Goal: Transaction & Acquisition: Purchase product/service

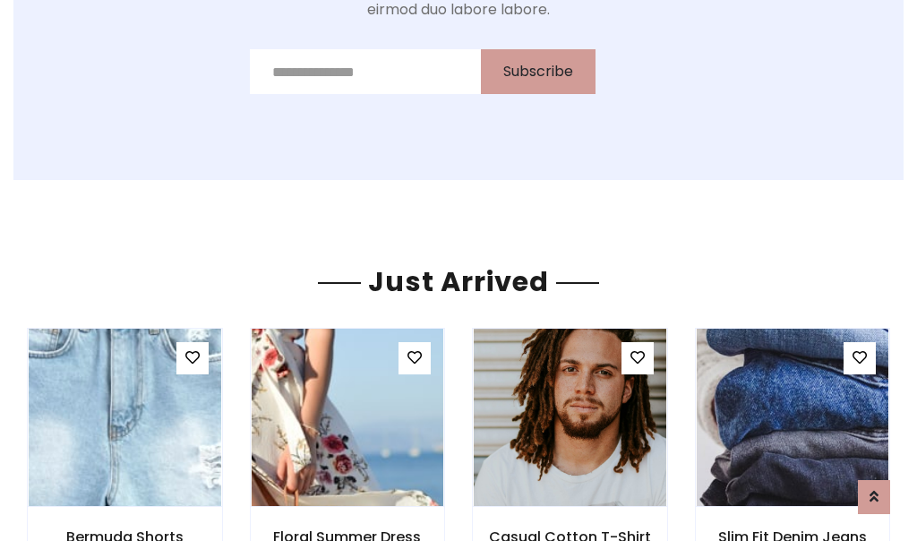
scroll to position [1903, 0]
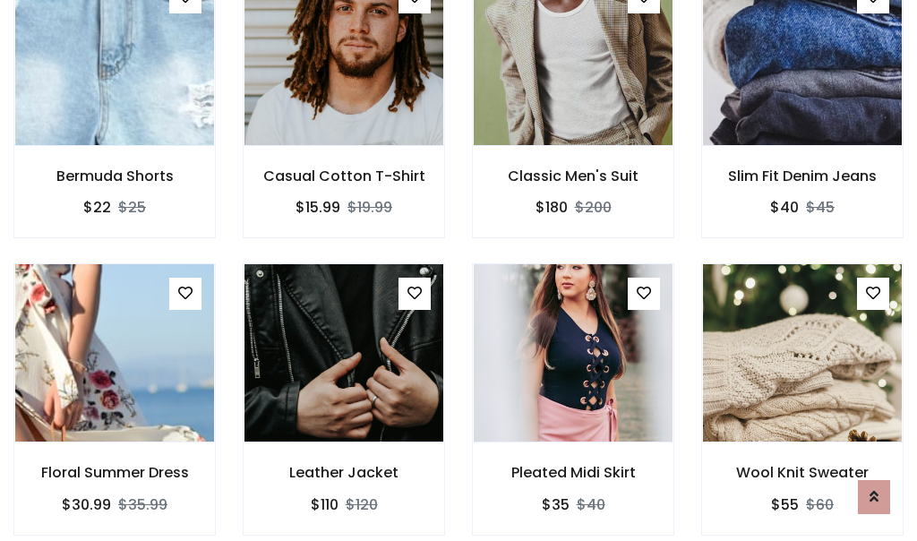
click at [458, 270] on div "Pleated Midi Skirt $35 $40" at bounding box center [572, 411] width 229 height 296
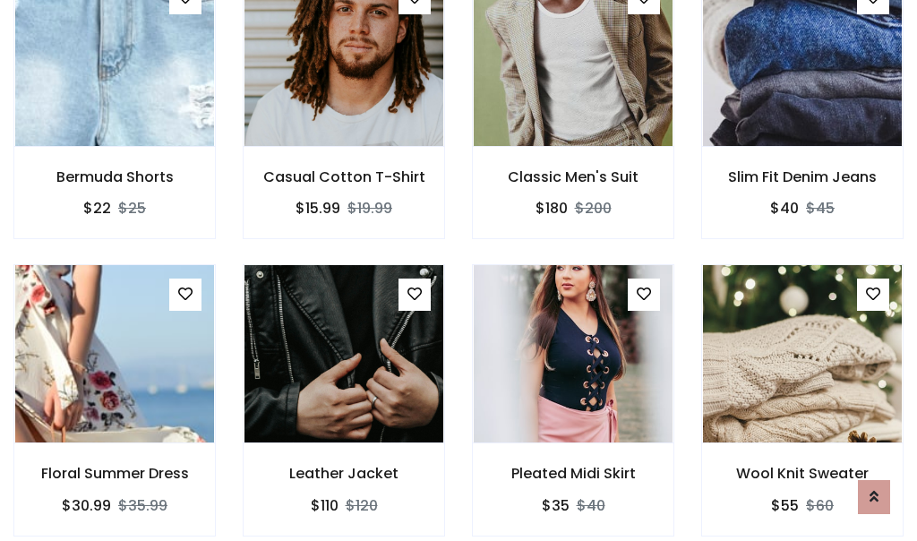
click at [458, 270] on div "Pleated Midi Skirt $35 $40" at bounding box center [572, 412] width 229 height 296
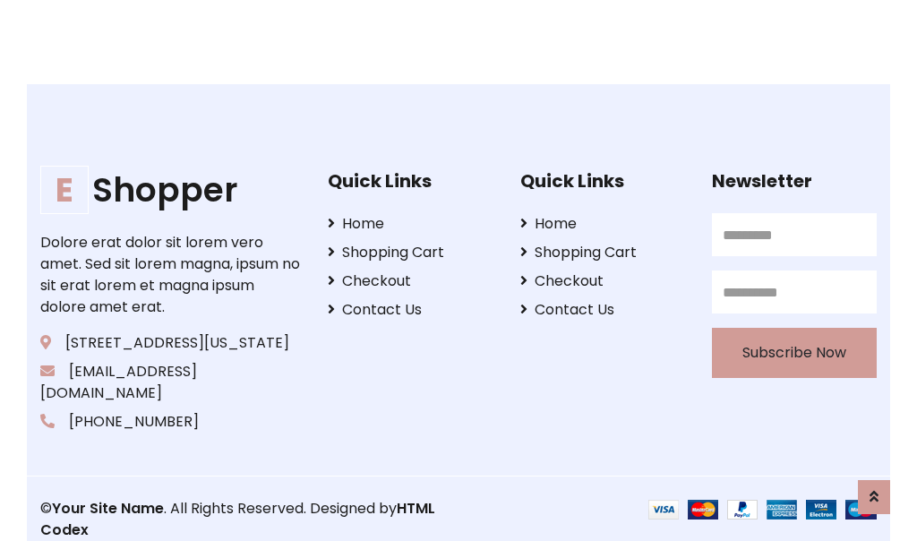
scroll to position [3408, 0]
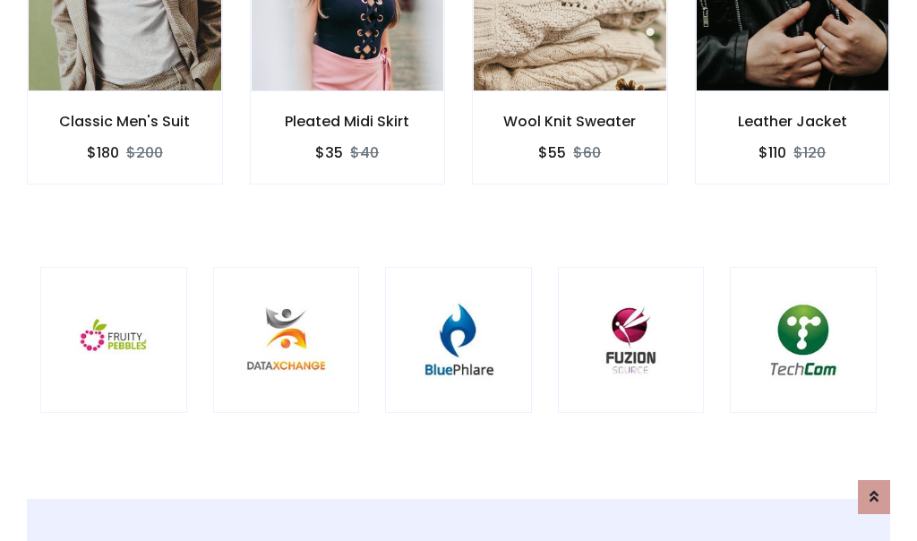
click at [458, 269] on div at bounding box center [458, 340] width 147 height 147
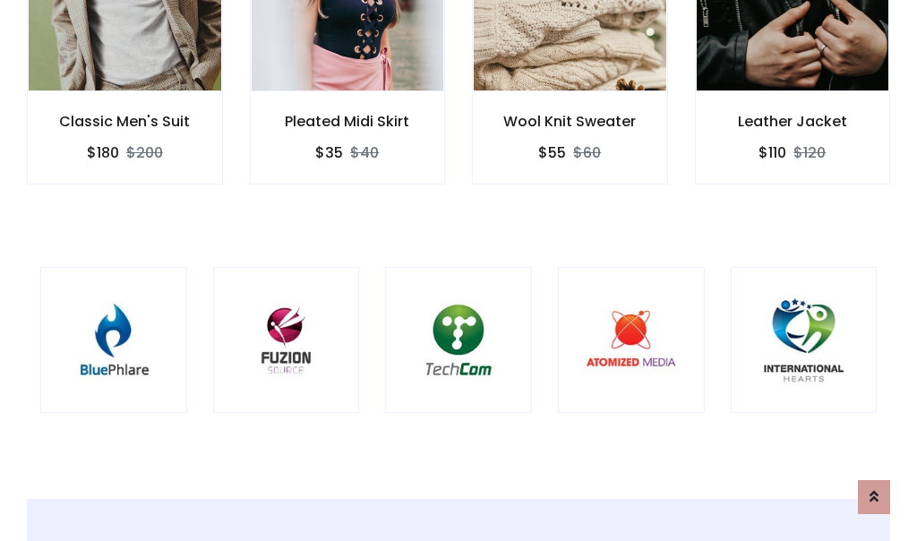
click at [458, 270] on div at bounding box center [458, 340] width 147 height 147
click at [458, 269] on div at bounding box center [458, 340] width 147 height 147
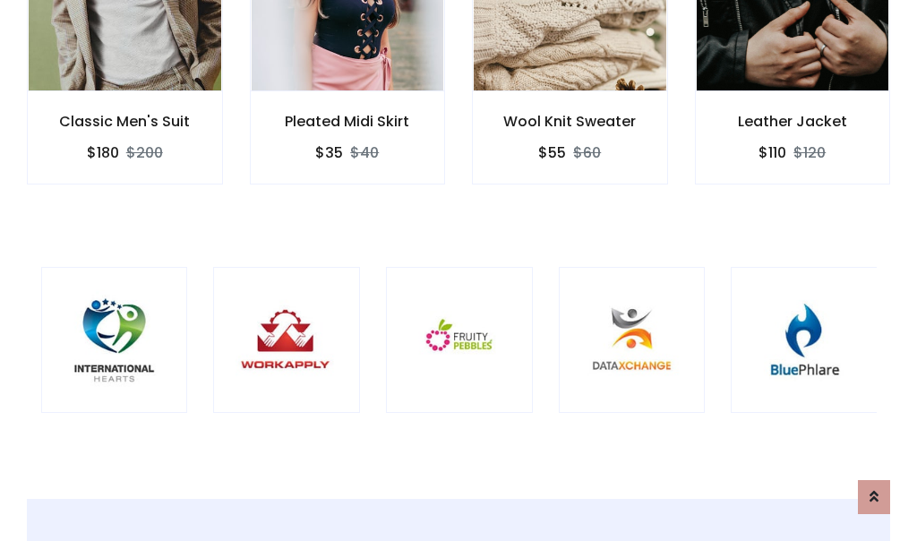
scroll to position [0, 0]
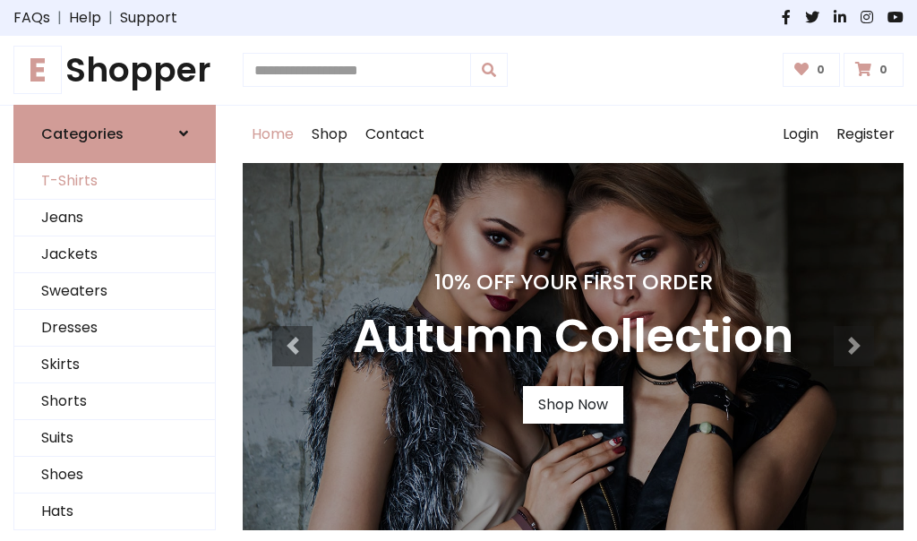
click at [115, 181] on link "T-Shirts" at bounding box center [114, 181] width 201 height 37
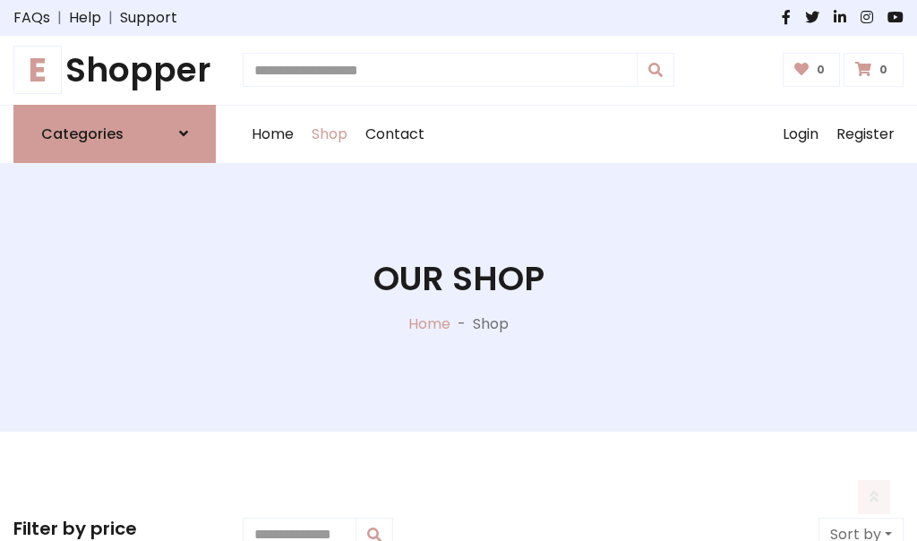
scroll to position [718, 0]
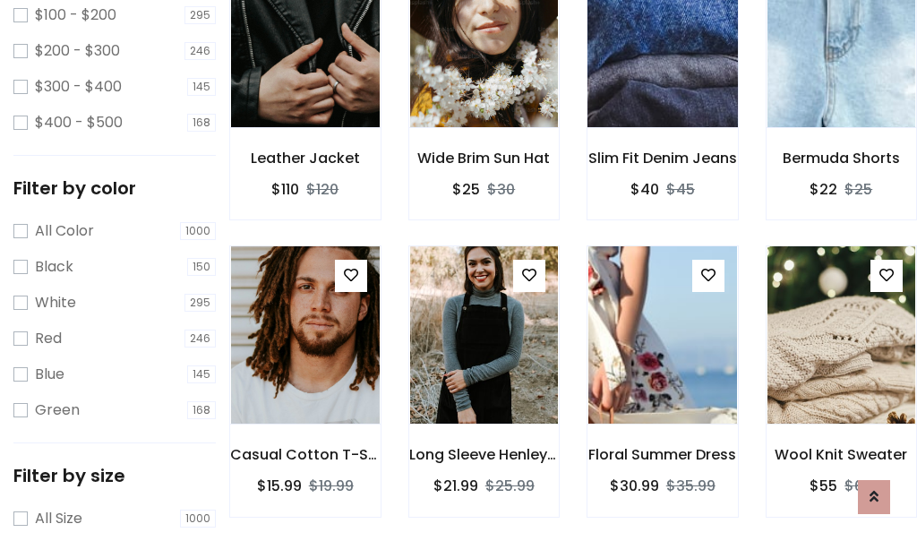
scroll to position [90, 0]
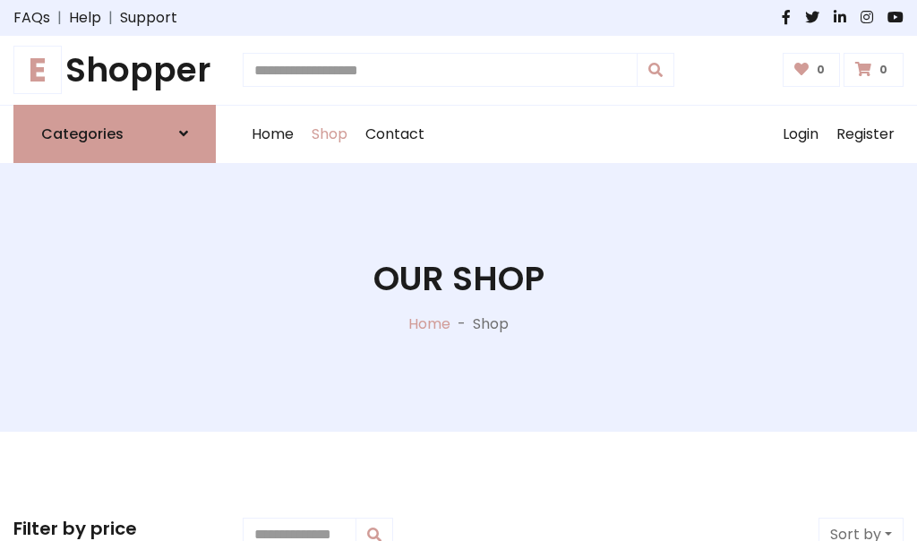
click at [115, 70] on h1 "E Shopper" at bounding box center [114, 70] width 202 height 40
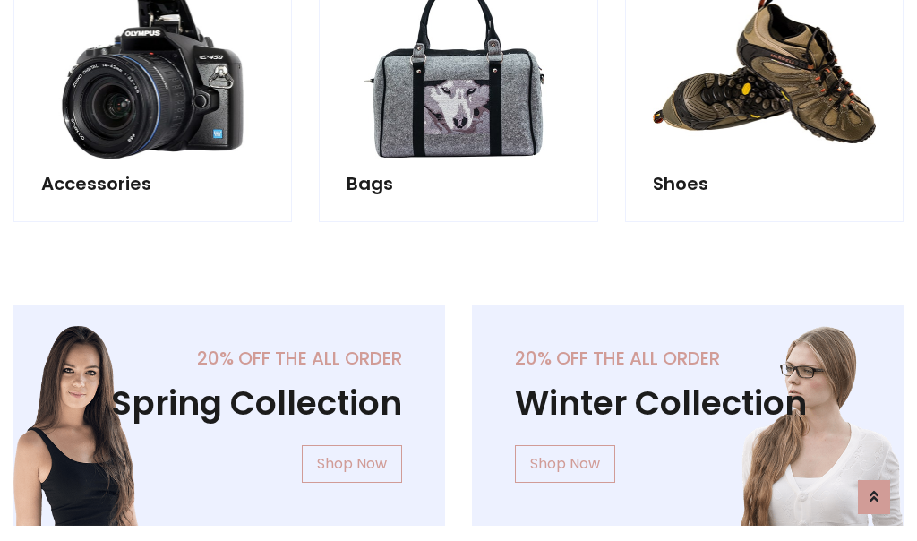
scroll to position [1740, 0]
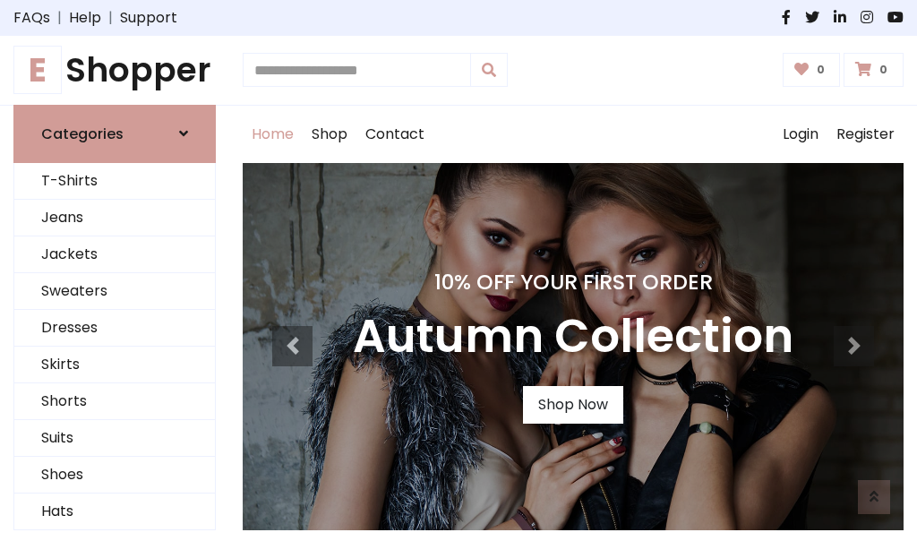
scroll to position [587, 0]
